Goal: Task Accomplishment & Management: Manage account settings

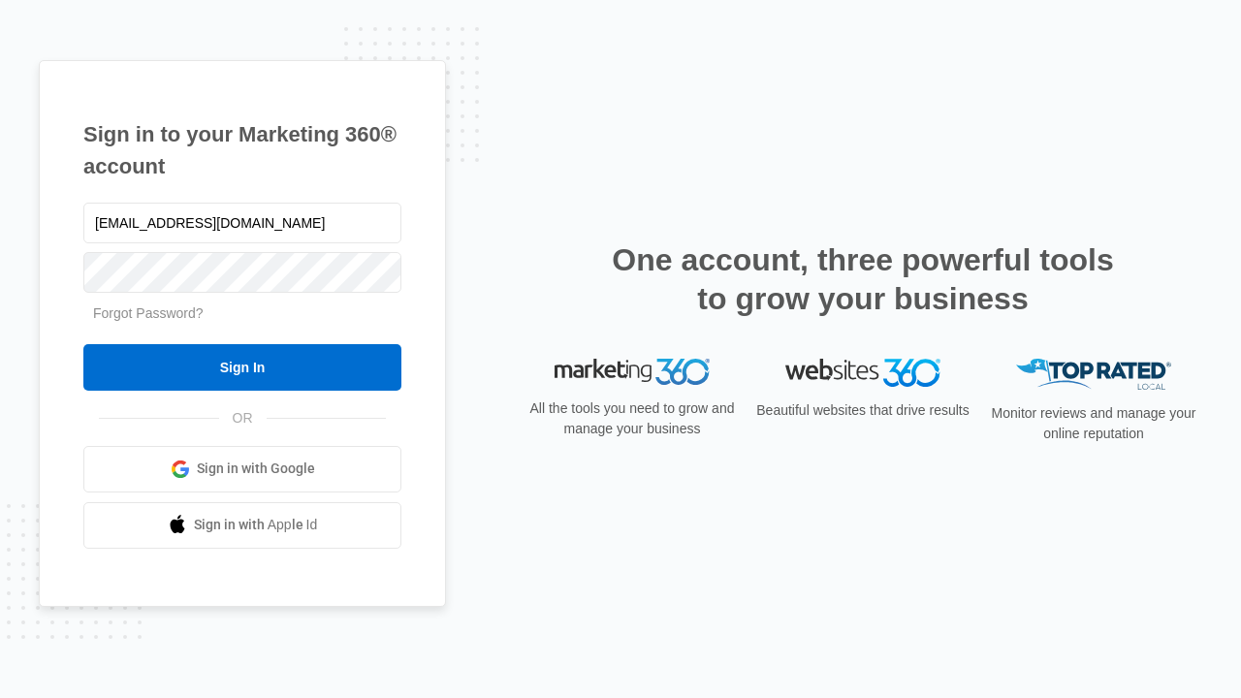
type input "dankie614@gmail.com"
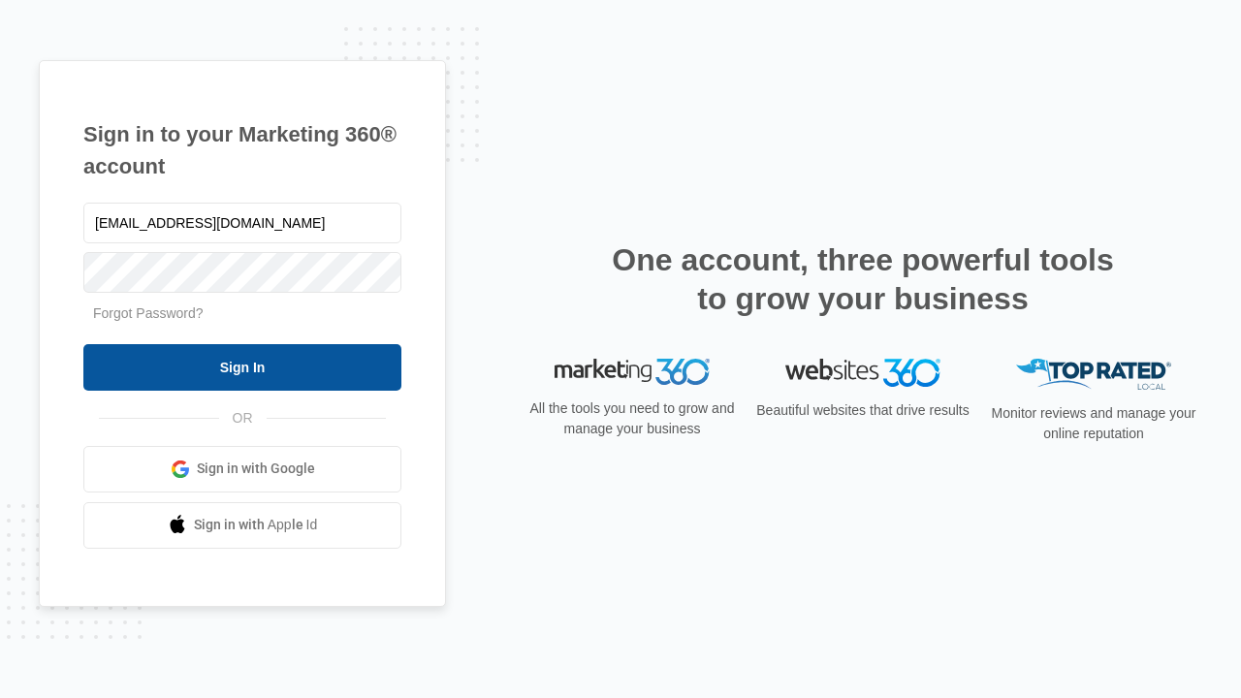
click at [242, 366] on input "Sign In" at bounding box center [242, 367] width 318 height 47
